Goal: Transaction & Acquisition: Purchase product/service

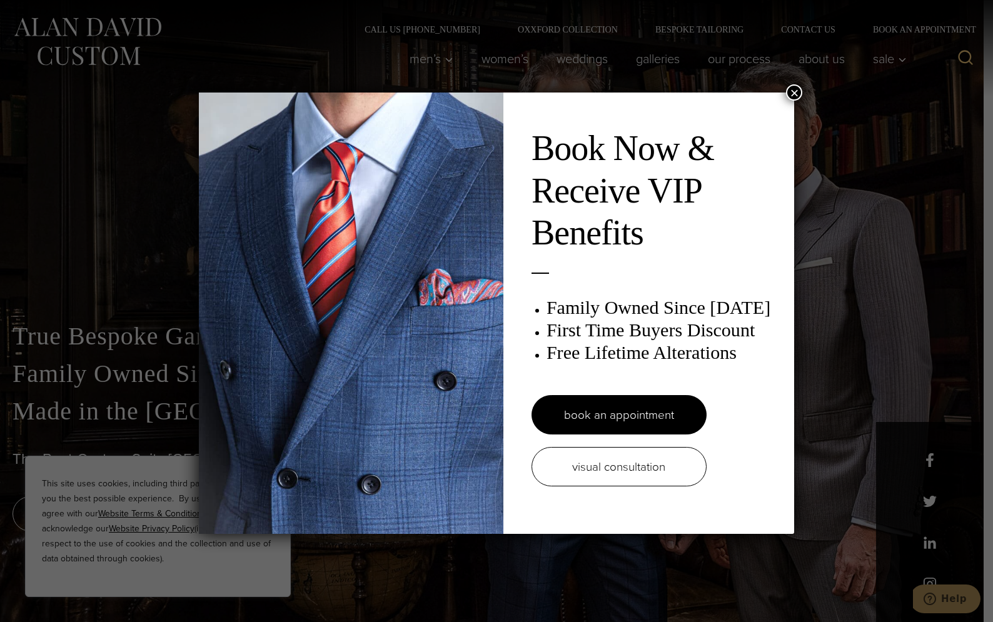
drag, startPoint x: 793, startPoint y: 89, endPoint x: 788, endPoint y: 94, distance: 7.1
click at [793, 89] on button "×" at bounding box center [794, 92] width 16 height 16
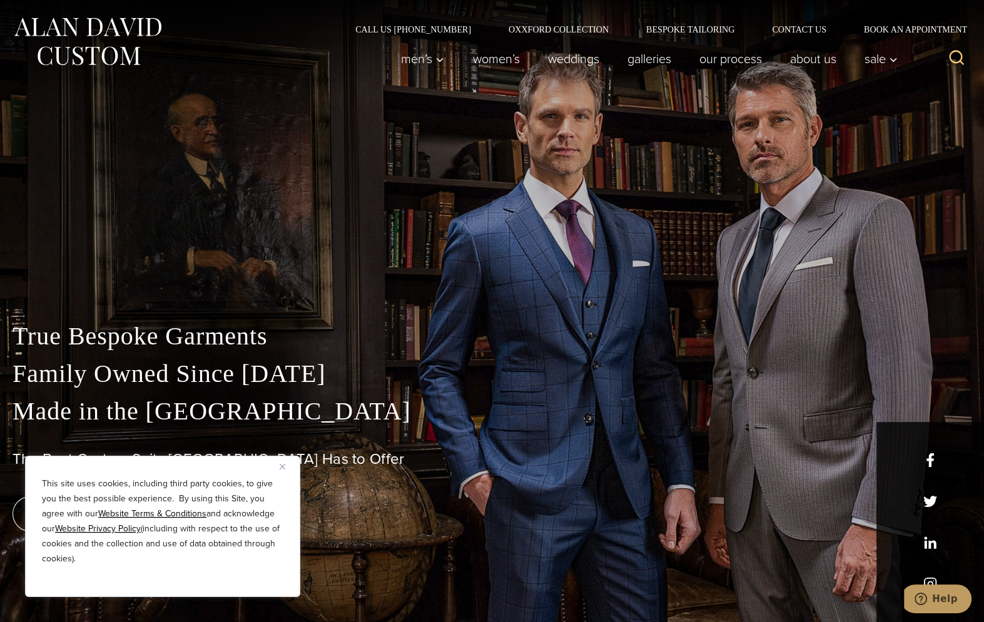
click at [277, 468] on div "This site uses cookies, including third party cookies, to give you the best pos…" at bounding box center [162, 526] width 275 height 141
click at [282, 467] on img "Close" at bounding box center [283, 467] width 6 height 6
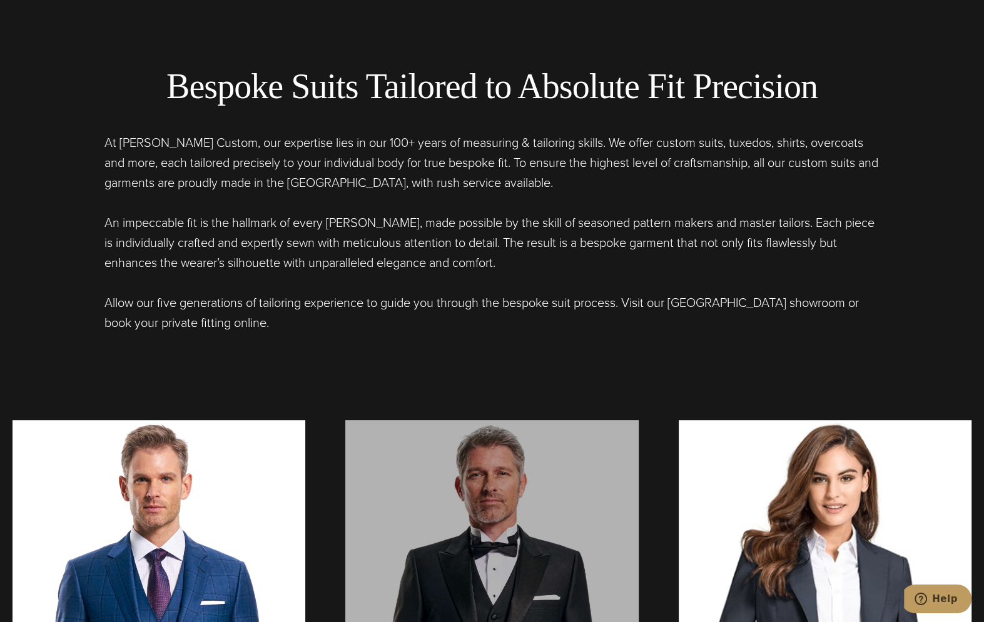
scroll to position [1042, 0]
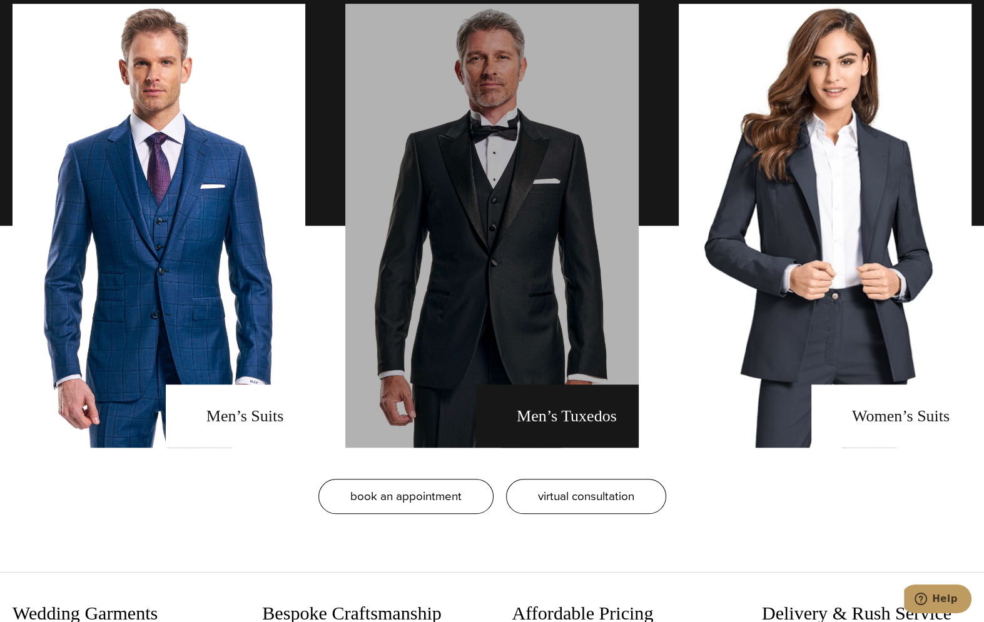
click at [555, 318] on link "men's tuxedos" at bounding box center [491, 226] width 293 height 444
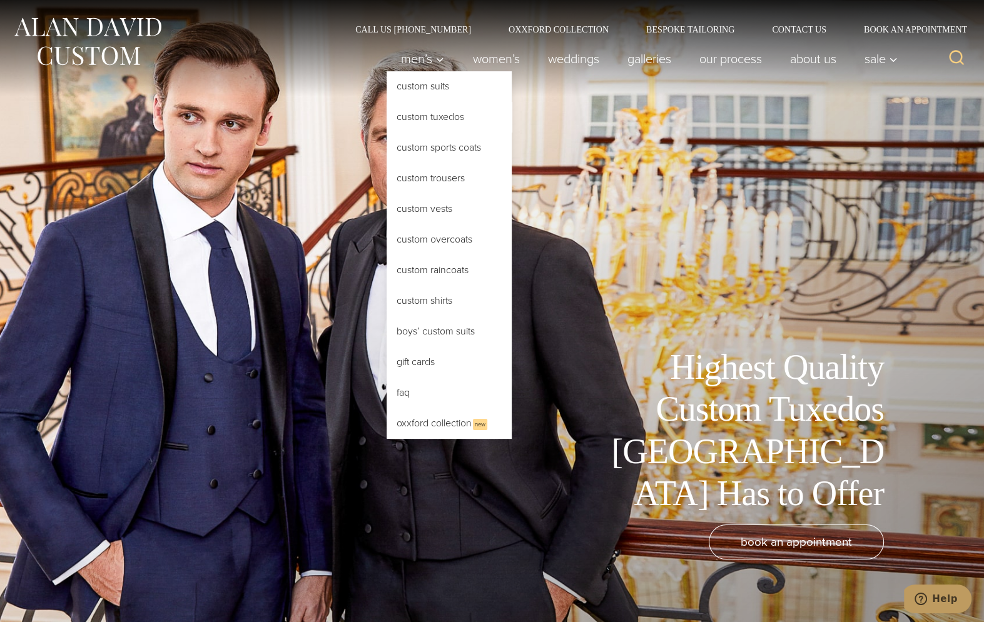
click at [434, 114] on link "Custom Tuxedos" at bounding box center [449, 117] width 125 height 30
click at [435, 116] on link "Custom Tuxedos" at bounding box center [449, 117] width 125 height 30
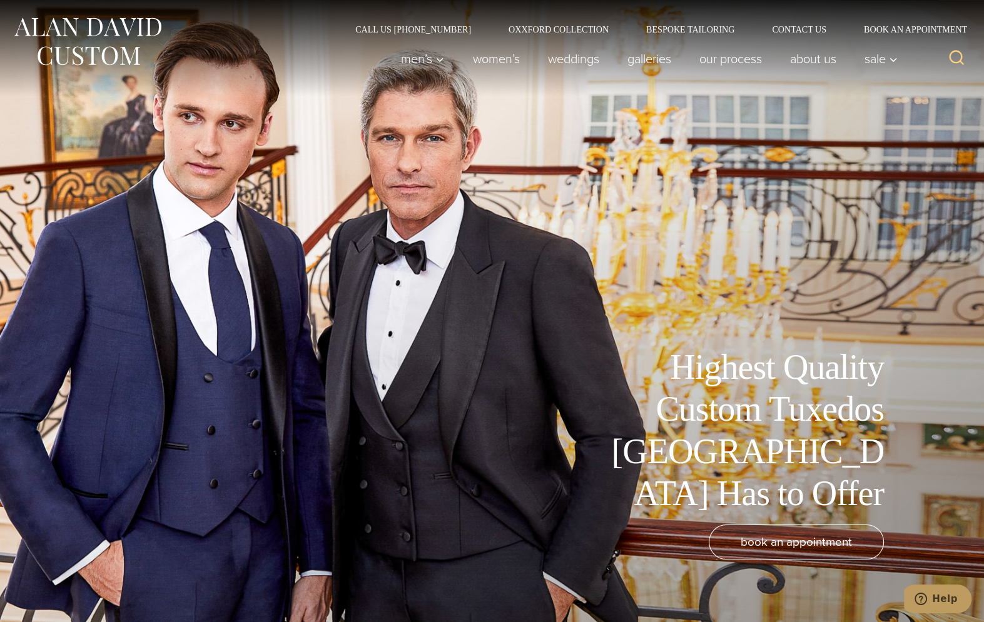
click at [890, 119] on div "Highest Quality Custom Tuxedos [GEOGRAPHIC_DATA] Has to Offer book an appointme…" at bounding box center [492, 311] width 984 height 622
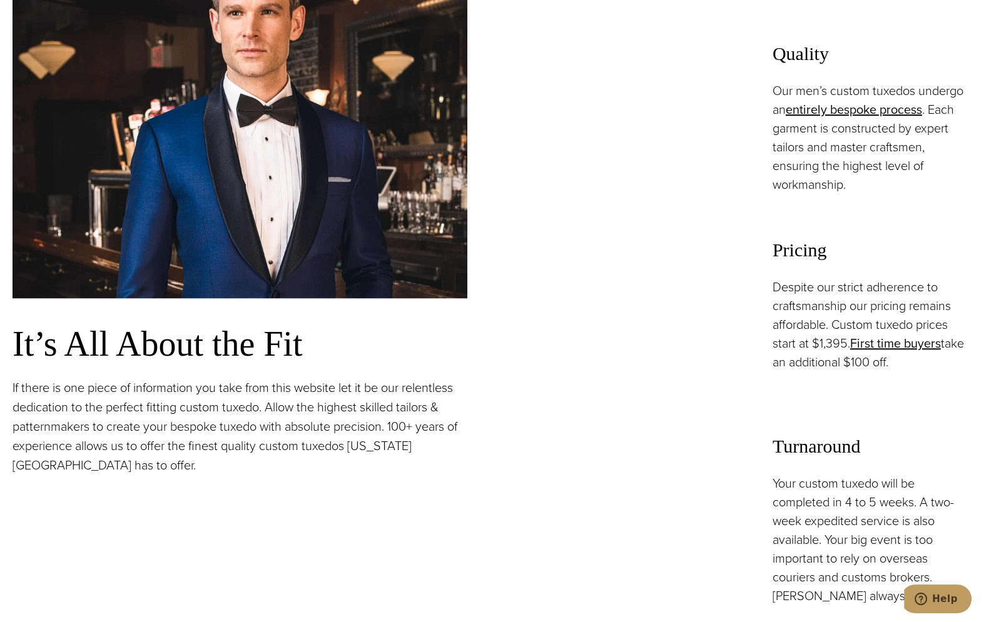
scroll to position [1251, 0]
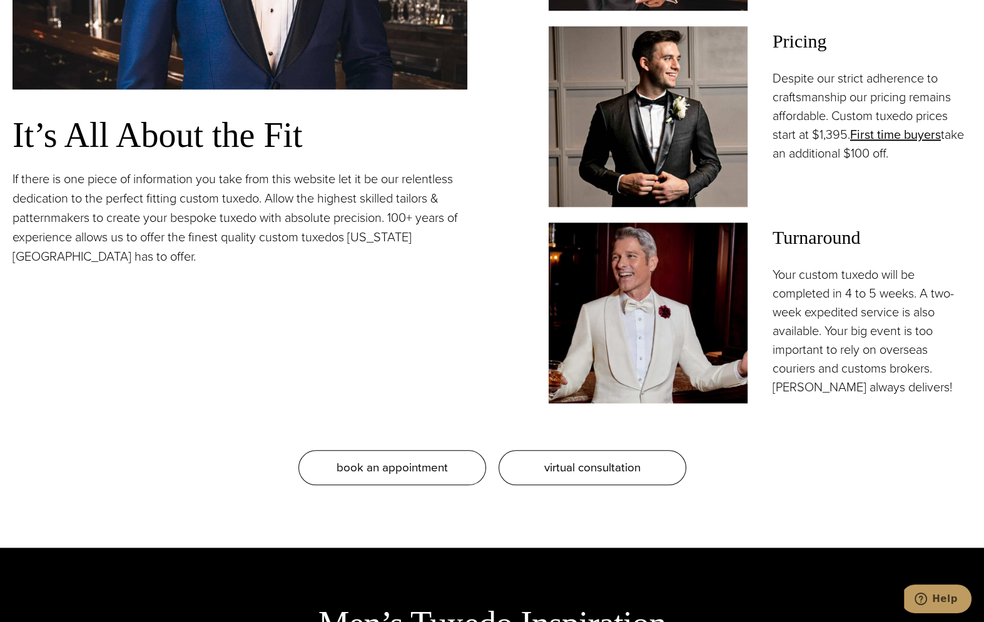
click at [801, 435] on div "Our Bespoke Tuxedos: Fit to Absolute Precision It’s All About the Fit If there …" at bounding box center [492, 61] width 959 height 847
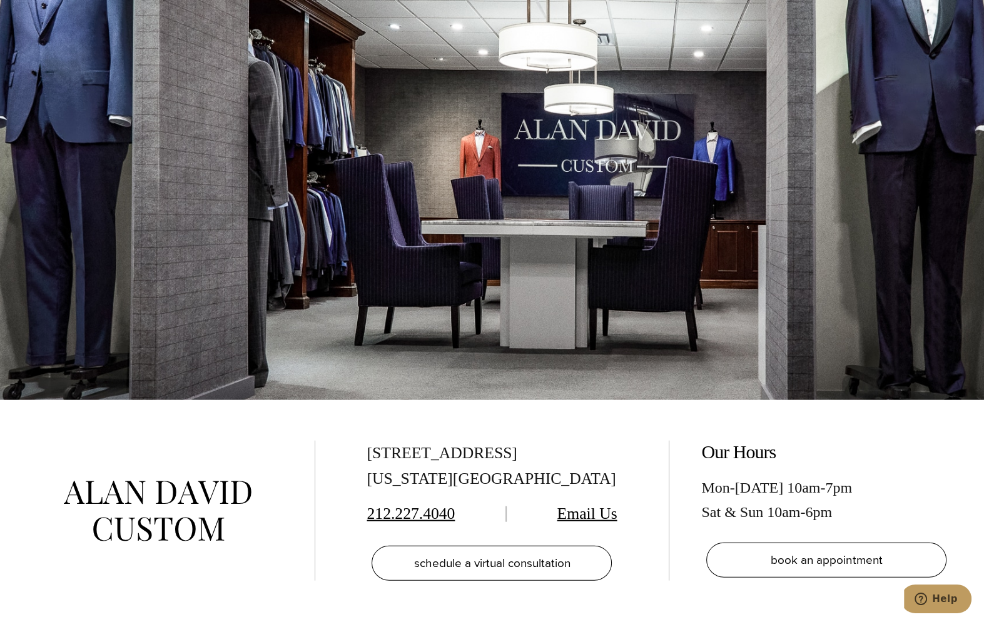
scroll to position [7082, 0]
